Goal: Task Accomplishment & Management: Complete application form

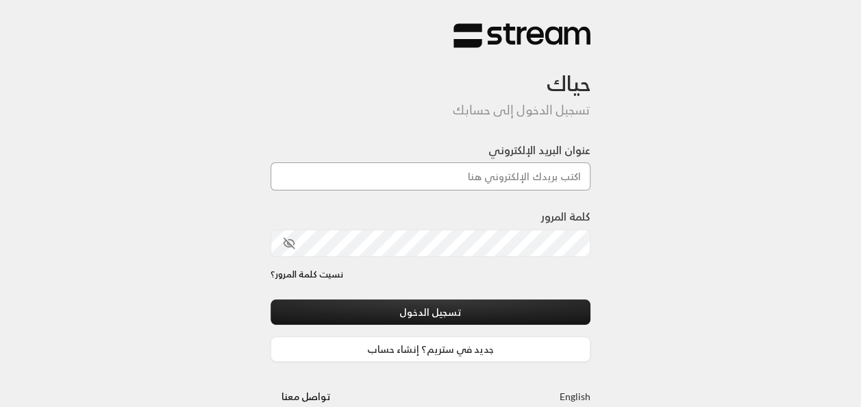
click at [491, 185] on input "عنوان البريد الإلكتروني" at bounding box center [431, 176] width 321 height 28
type input "[EMAIL_ADDRESS][DOMAIN_NAME]"
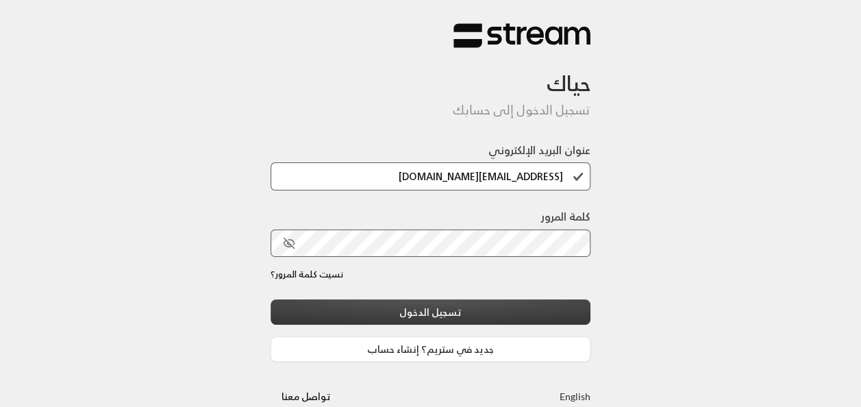
click at [454, 312] on button "تسجيل الدخول" at bounding box center [431, 311] width 321 height 25
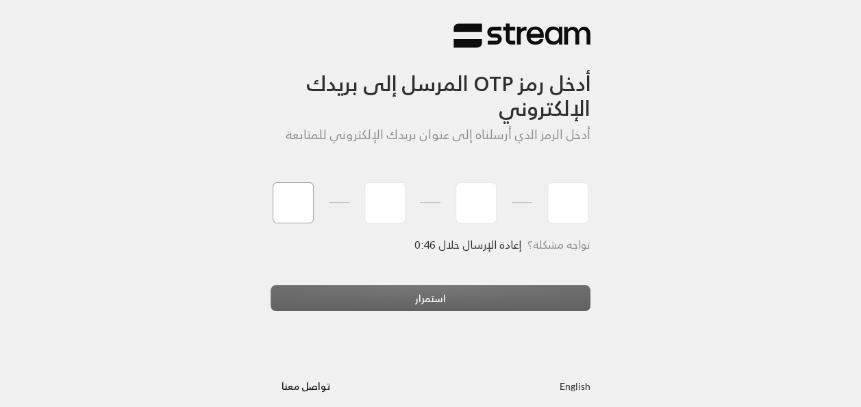
type input "5"
type input "9"
type input "3"
type input "2"
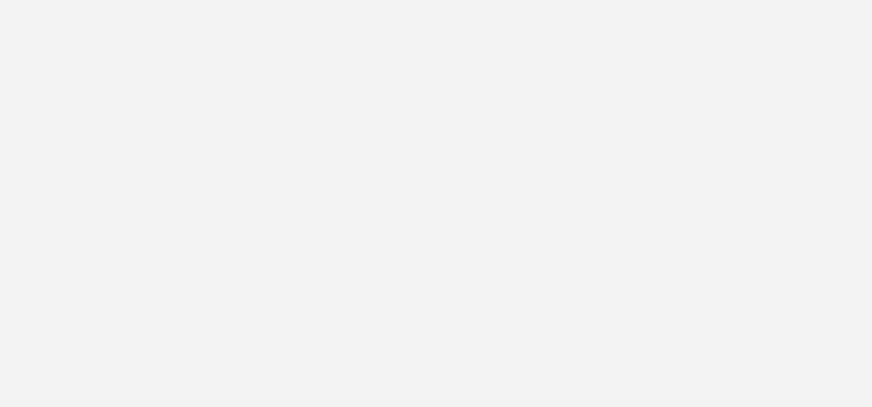
click at [508, 303] on div "أدخل رمز OTP المرسل إلى بريدك الإلكتروني أدخل الرمز الذي أرسلناه إلى عنوان بريد…" at bounding box center [436, 203] width 872 height 407
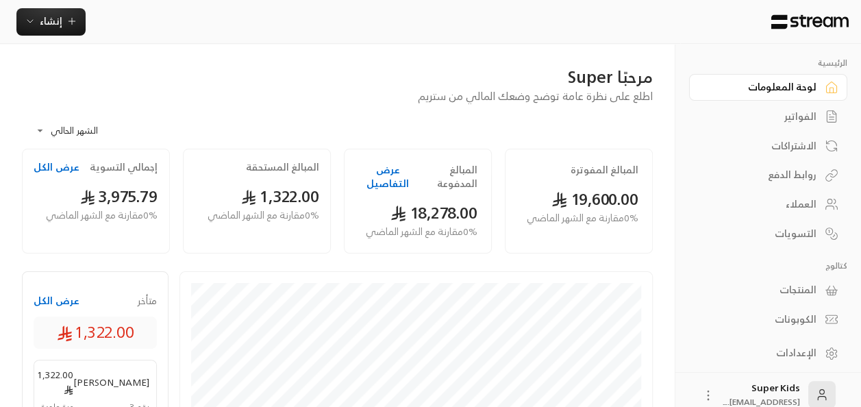
click at [852, 39] on div at bounding box center [769, 22] width 186 height 44
click at [787, 97] on link "لوحة المعلومات" at bounding box center [768, 87] width 158 height 27
click at [793, 111] on div "الفواتير" at bounding box center [761, 117] width 110 height 14
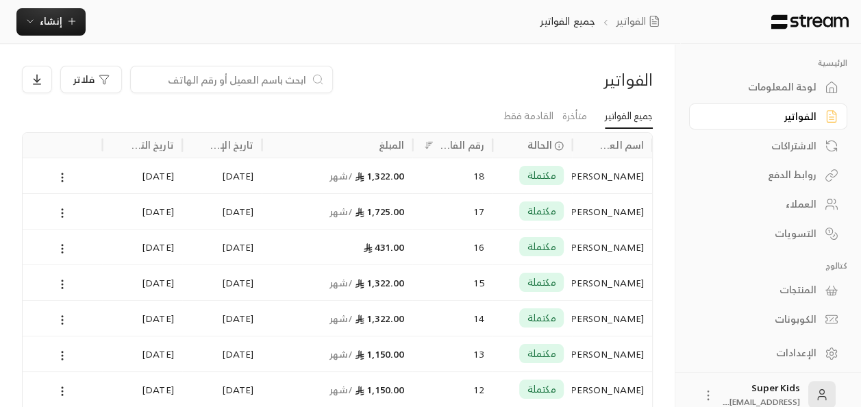
click at [777, 84] on div "لوحة المعلومات" at bounding box center [761, 87] width 110 height 14
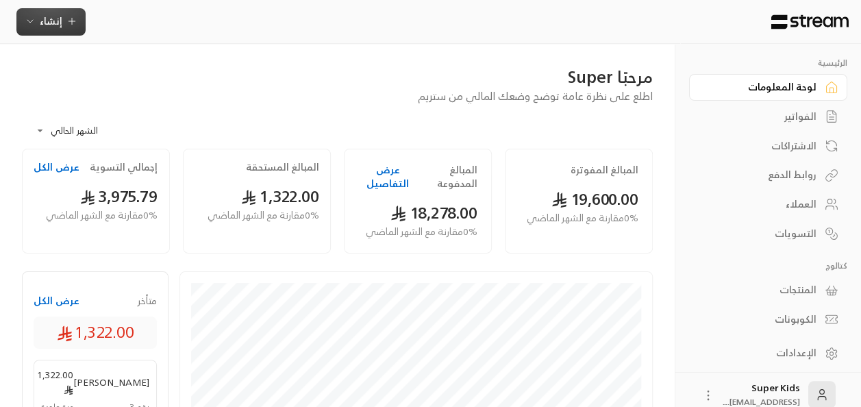
click at [53, 23] on span "إنشاء" at bounding box center [51, 20] width 23 height 17
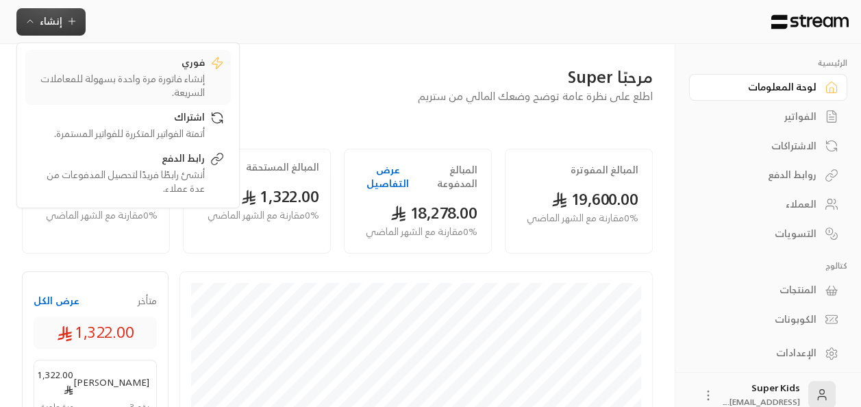
click at [199, 82] on div "إنشاء فاتورة مرة واحدة بسهولة للمعاملات السريعة." at bounding box center [118, 85] width 173 height 27
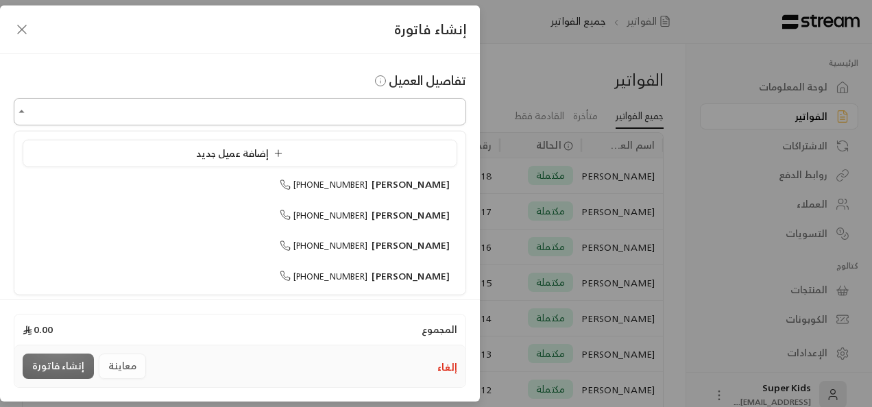
click at [403, 110] on input "اختر العميل" at bounding box center [240, 112] width 452 height 24
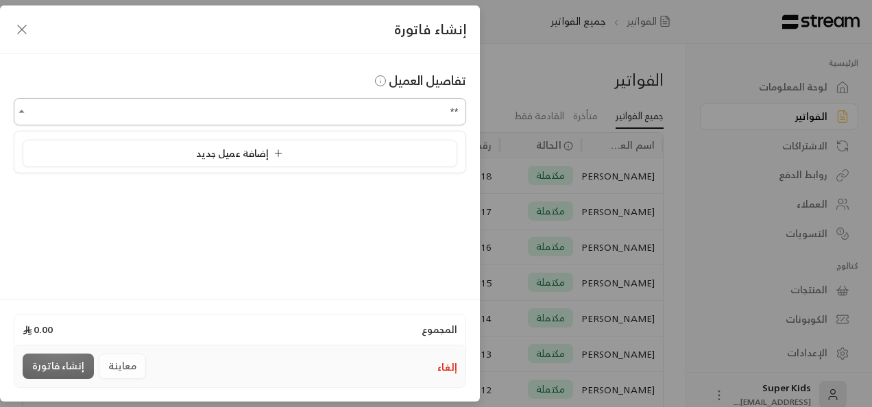
type input "*"
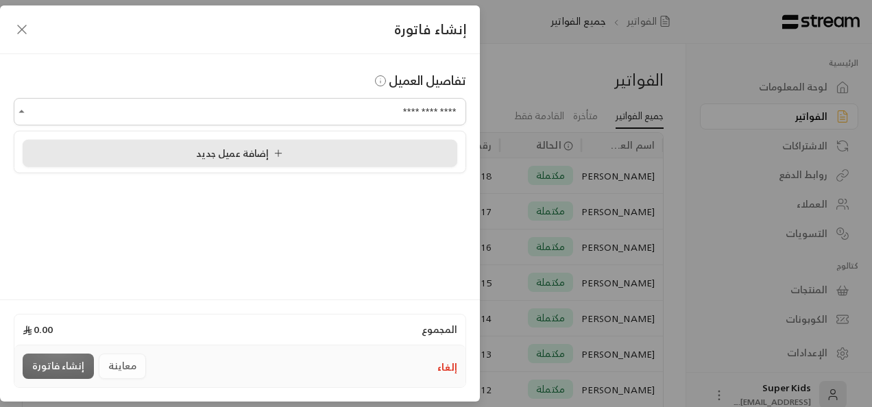
click at [381, 156] on div "إضافة عميل جديد" at bounding box center [239, 153] width 419 height 14
type input "**********"
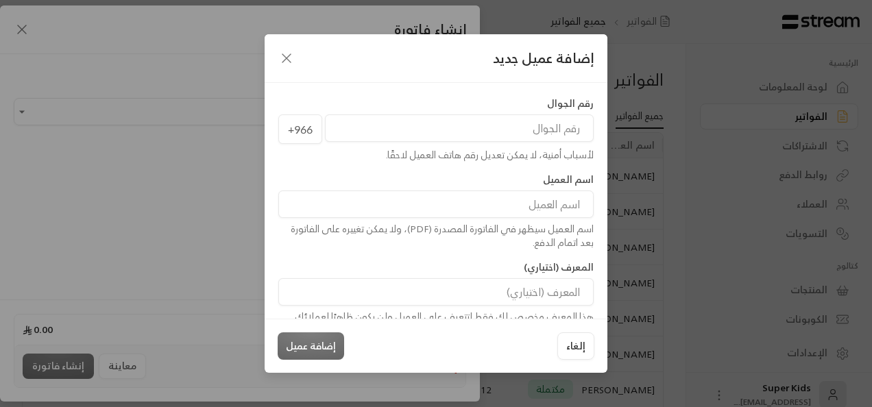
click at [525, 132] on input "tel" at bounding box center [459, 127] width 269 height 27
paste input "583766606"
type input "583766606"
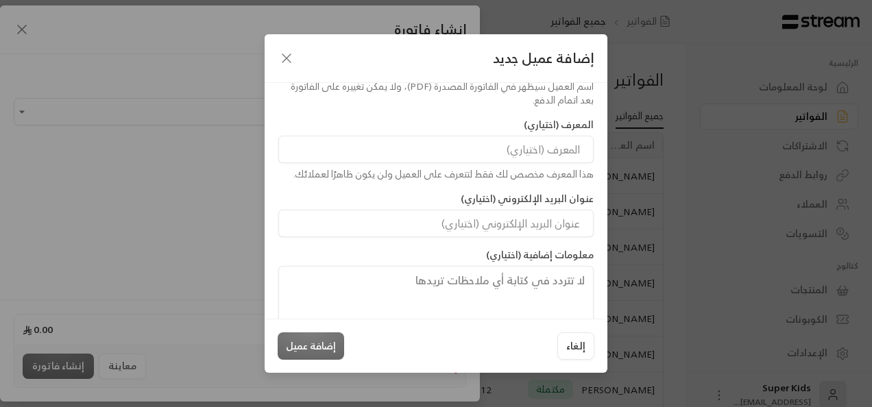
scroll to position [164, 0]
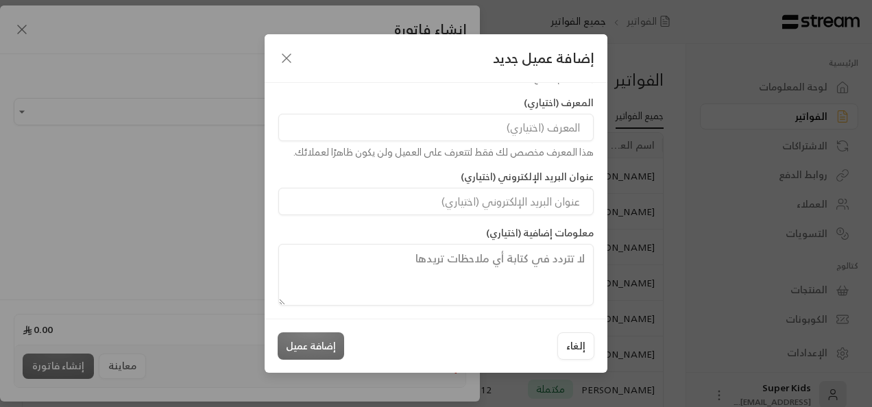
click at [317, 343] on div "إلغاء إضافة عميل" at bounding box center [436, 345] width 317 height 27
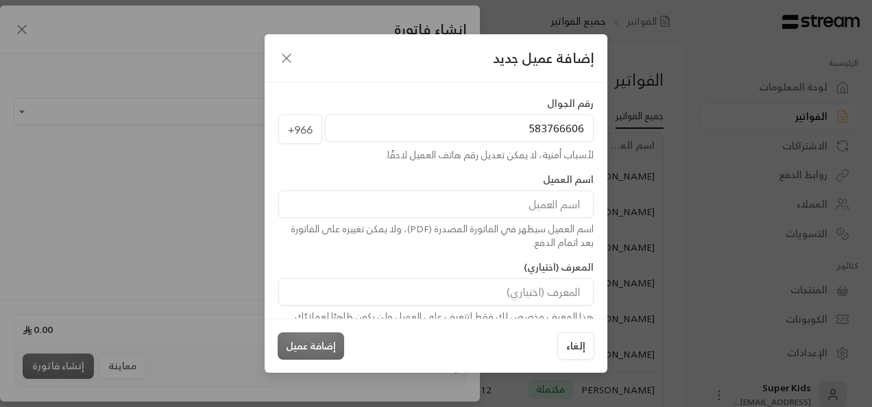
scroll to position [0, 0]
click at [565, 210] on input at bounding box center [435, 203] width 315 height 27
type input "[PERSON_NAME]"
click at [328, 352] on button "إضافة عميل" at bounding box center [311, 345] width 66 height 27
type input "**********"
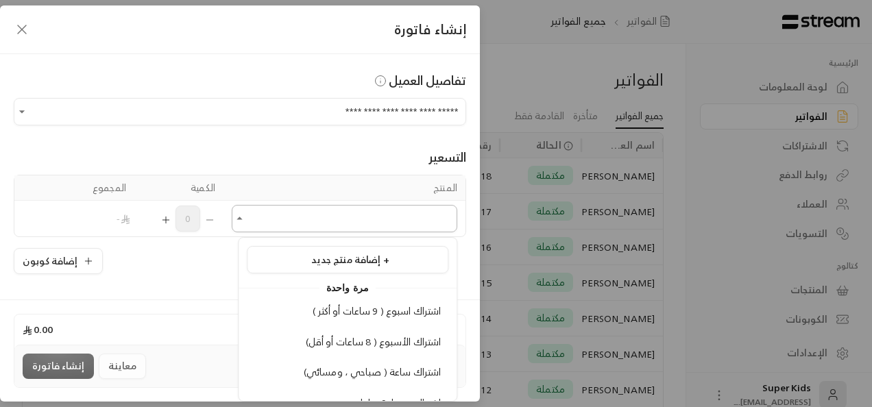
click at [274, 216] on input "اختر العميل" at bounding box center [344, 219] width 225 height 24
click at [427, 341] on span "اشتراك الأسبوع ( 8 ساعات أو أقل)" at bounding box center [374, 341] width 136 height 17
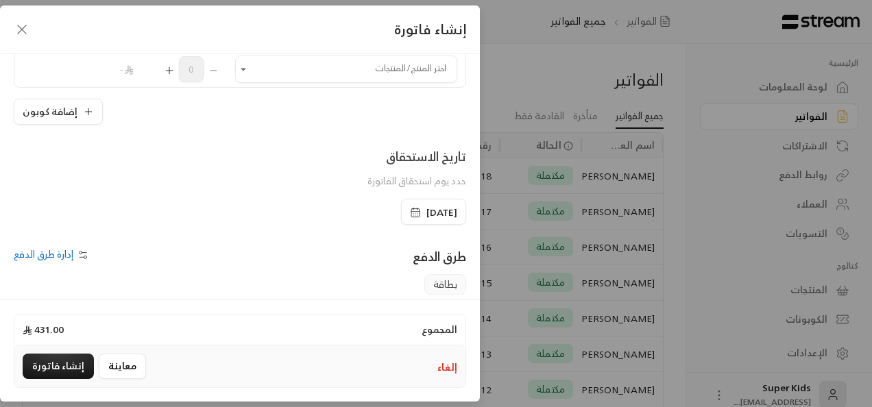
scroll to position [187, 0]
click at [436, 210] on span "[DATE]" at bounding box center [441, 211] width 31 height 14
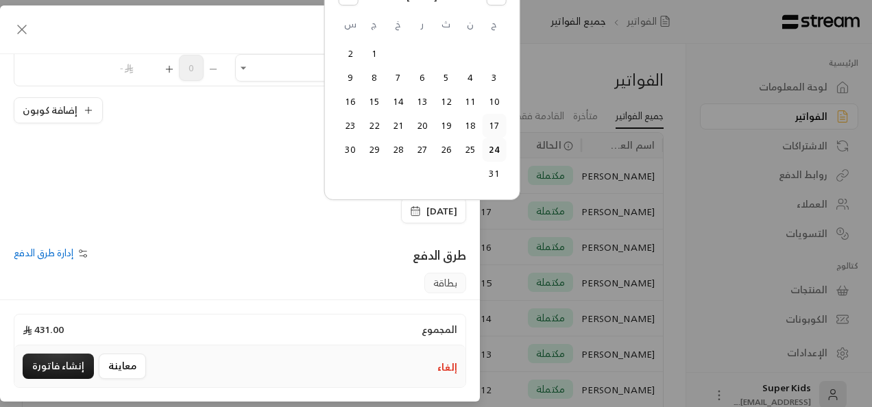
click at [487, 122] on button "17" at bounding box center [493, 125] width 23 height 23
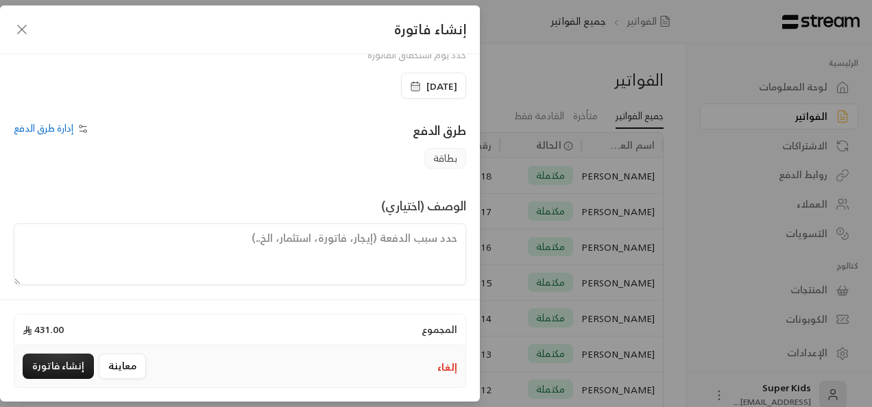
scroll to position [315, 0]
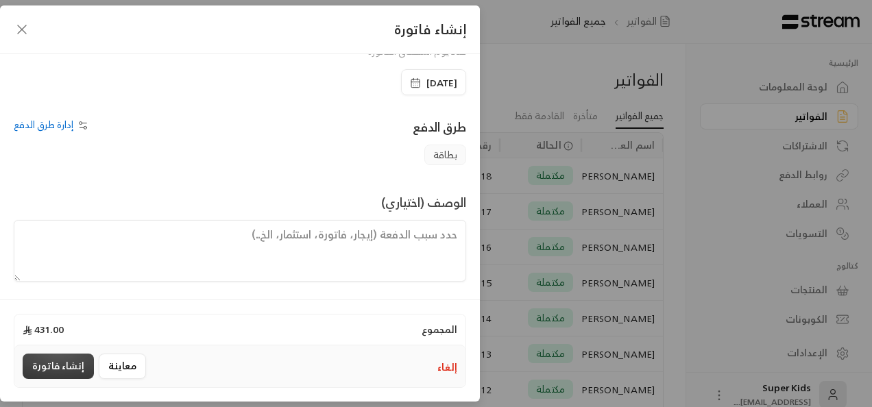
click at [42, 367] on button "إنشاء فاتورة" at bounding box center [58, 366] width 71 height 25
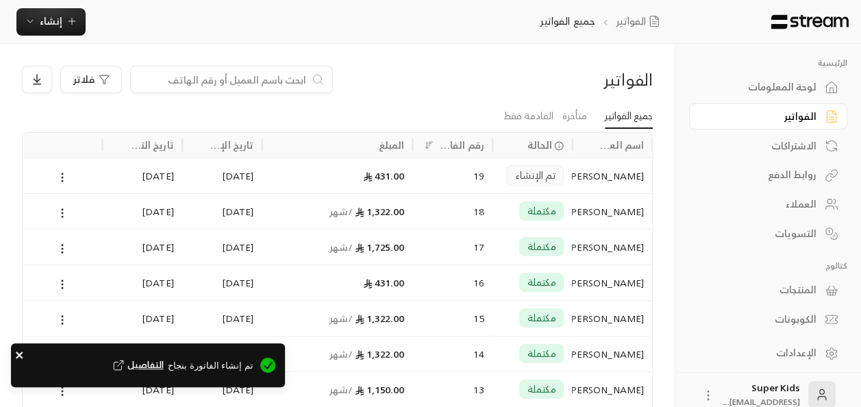
click at [19, 354] on icon "close" at bounding box center [19, 355] width 7 height 7
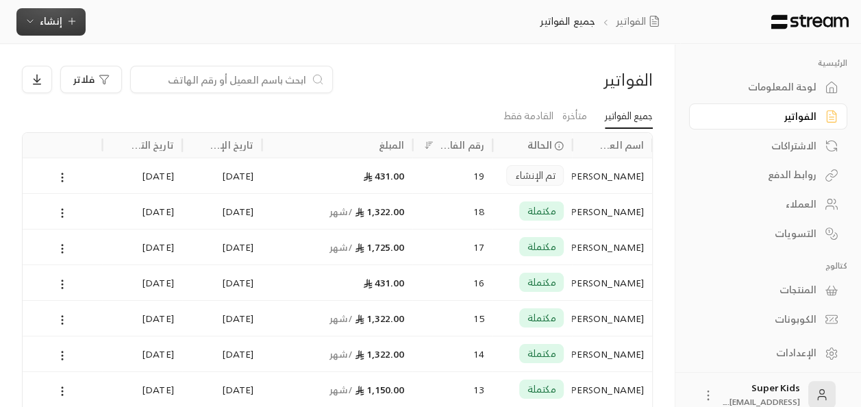
click at [60, 22] on span "إنشاء" at bounding box center [51, 20] width 23 height 17
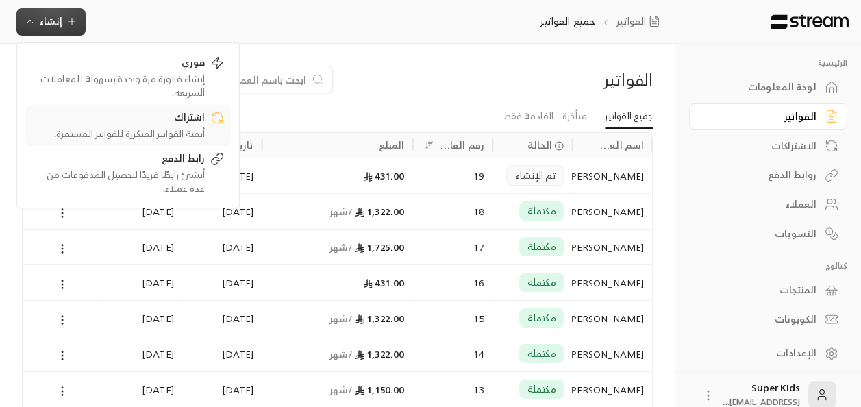
click at [162, 118] on div "اشتراك" at bounding box center [118, 118] width 173 height 16
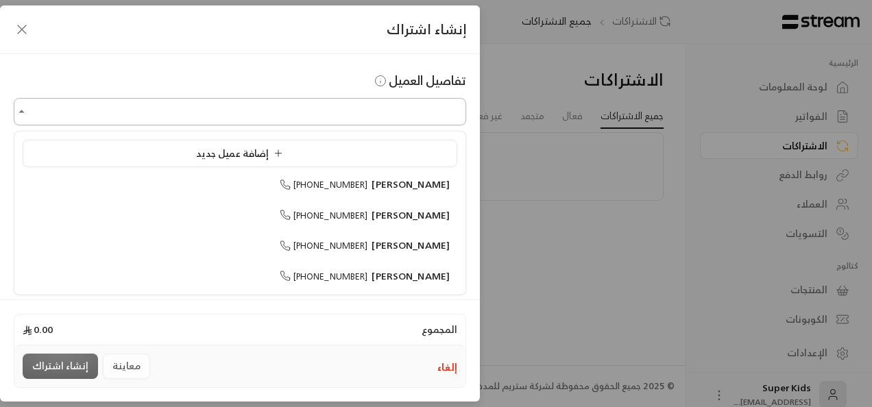
click at [214, 121] on input "اختر العميل" at bounding box center [240, 112] width 452 height 24
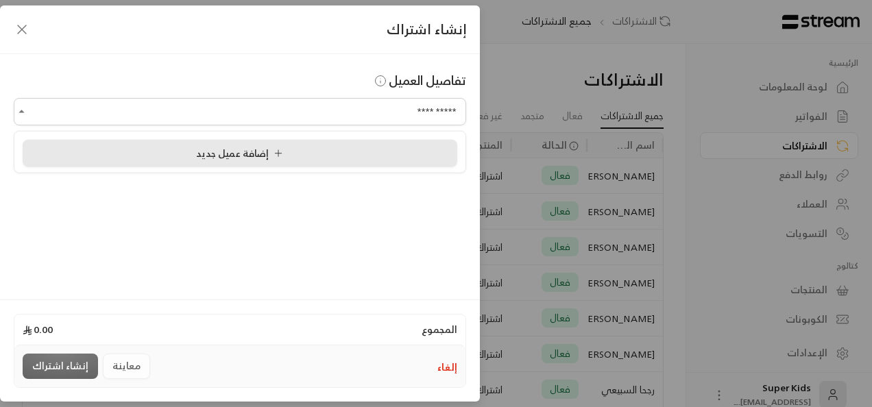
click at [227, 151] on span "إضافة عميل جديد" at bounding box center [242, 152] width 93 height 17
type input "**********"
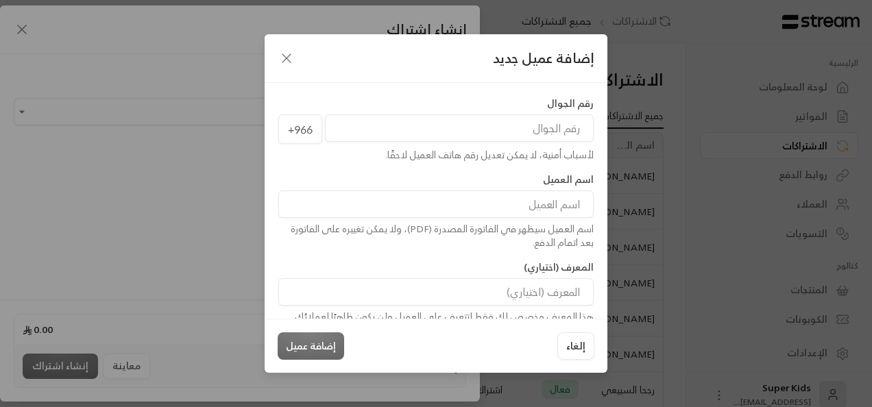
click at [482, 128] on input "tel" at bounding box center [459, 127] width 269 height 27
paste input "502034576"
type input "502034576"
click at [571, 208] on input at bounding box center [435, 203] width 315 height 27
type input "[PERSON_NAME]"
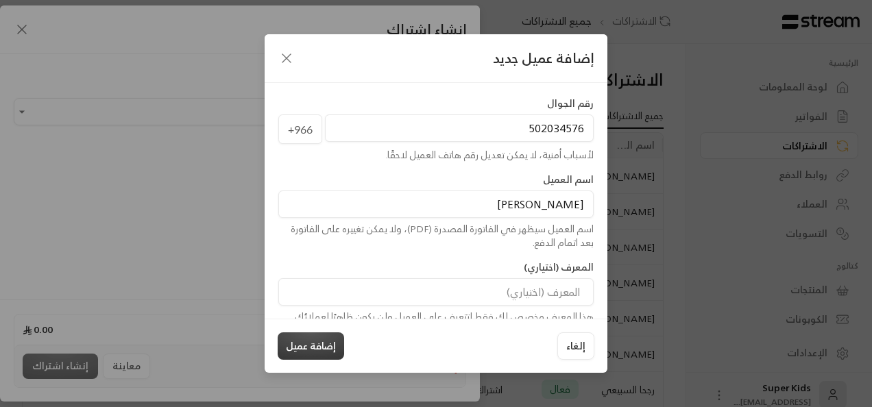
click at [320, 340] on button "إضافة عميل" at bounding box center [311, 345] width 66 height 27
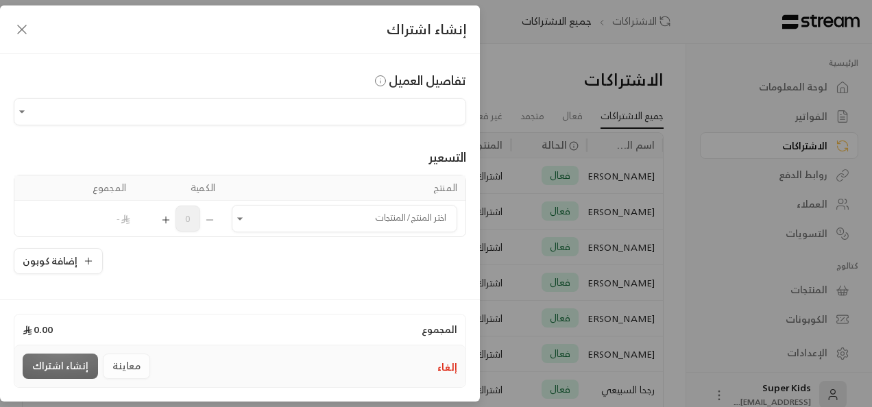
type input "**********"
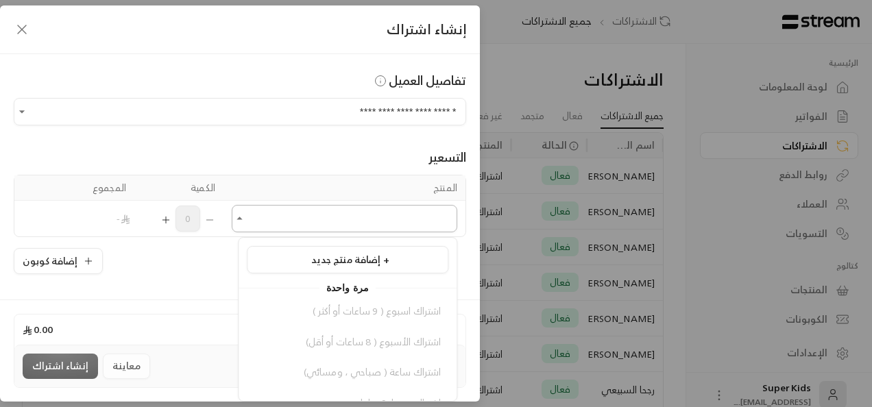
click at [278, 223] on input "اختر العميل" at bounding box center [344, 219] width 225 height 24
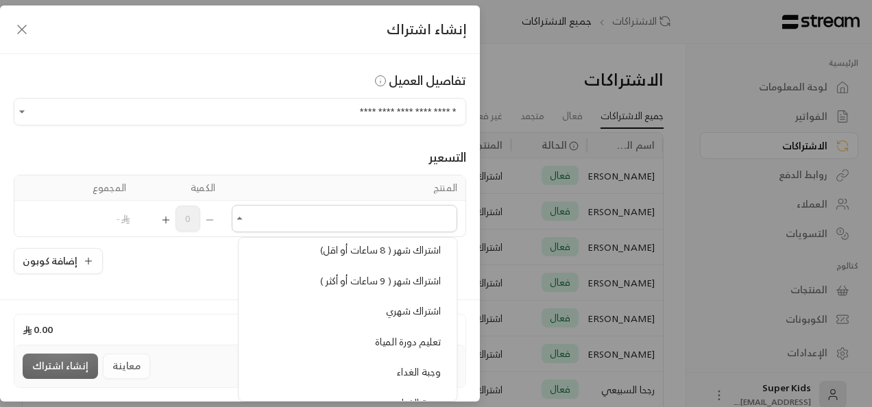
scroll to position [337, 0]
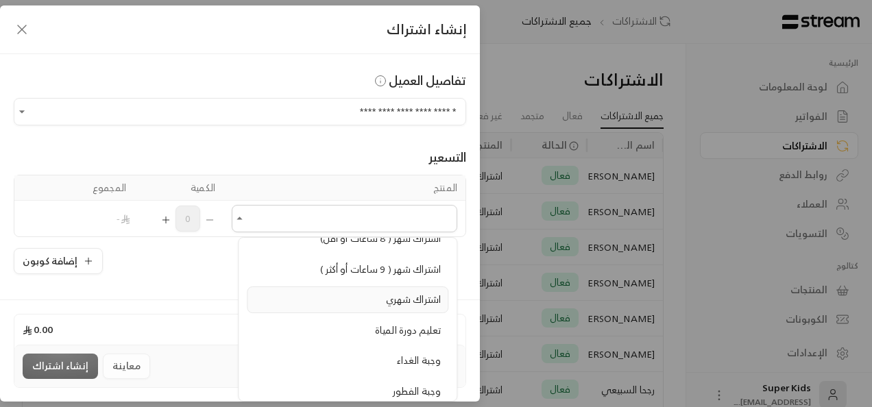
click at [428, 299] on span "اشتراك شهري" at bounding box center [413, 299] width 55 height 17
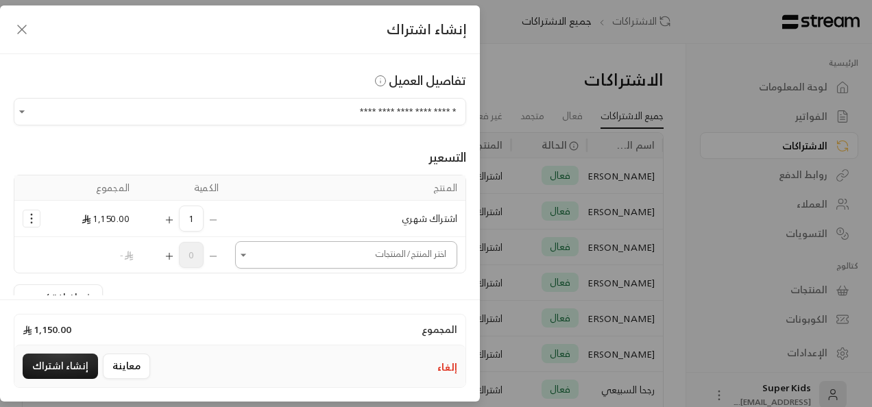
click at [432, 255] on input "اختر العميل" at bounding box center [346, 255] width 222 height 24
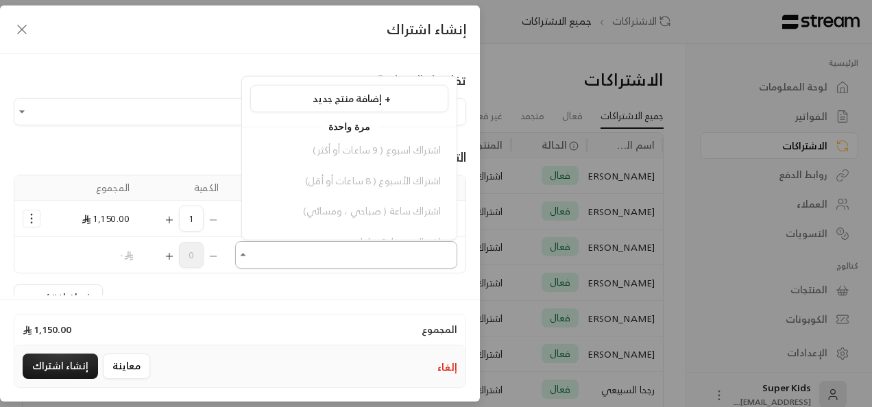
click at [441, 258] on input "اختر العميل" at bounding box center [346, 255] width 222 height 24
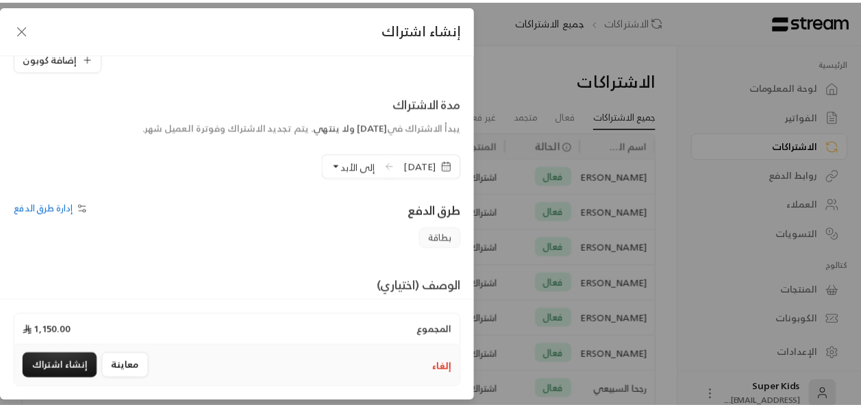
scroll to position [322, 0]
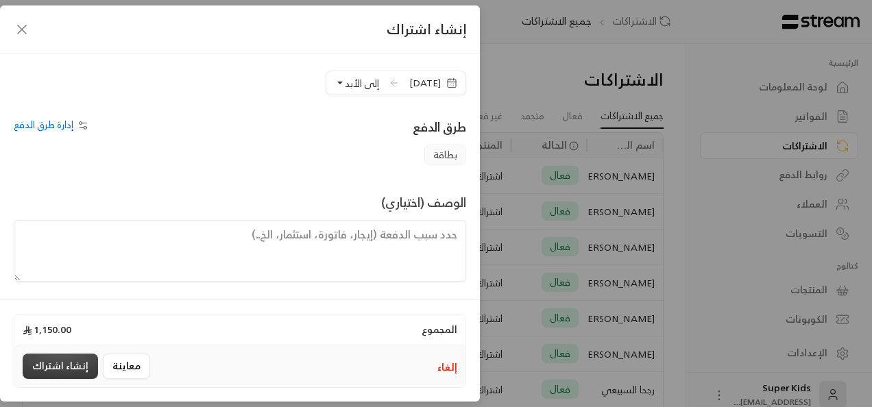
click at [51, 371] on button "إنشاء اشتراك" at bounding box center [60, 366] width 75 height 25
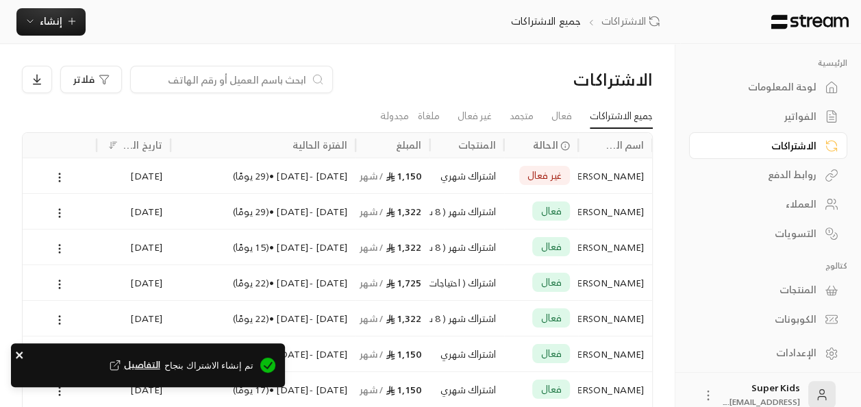
click at [21, 355] on icon "close" at bounding box center [19, 355] width 7 height 7
